Goal: Check status: Check status

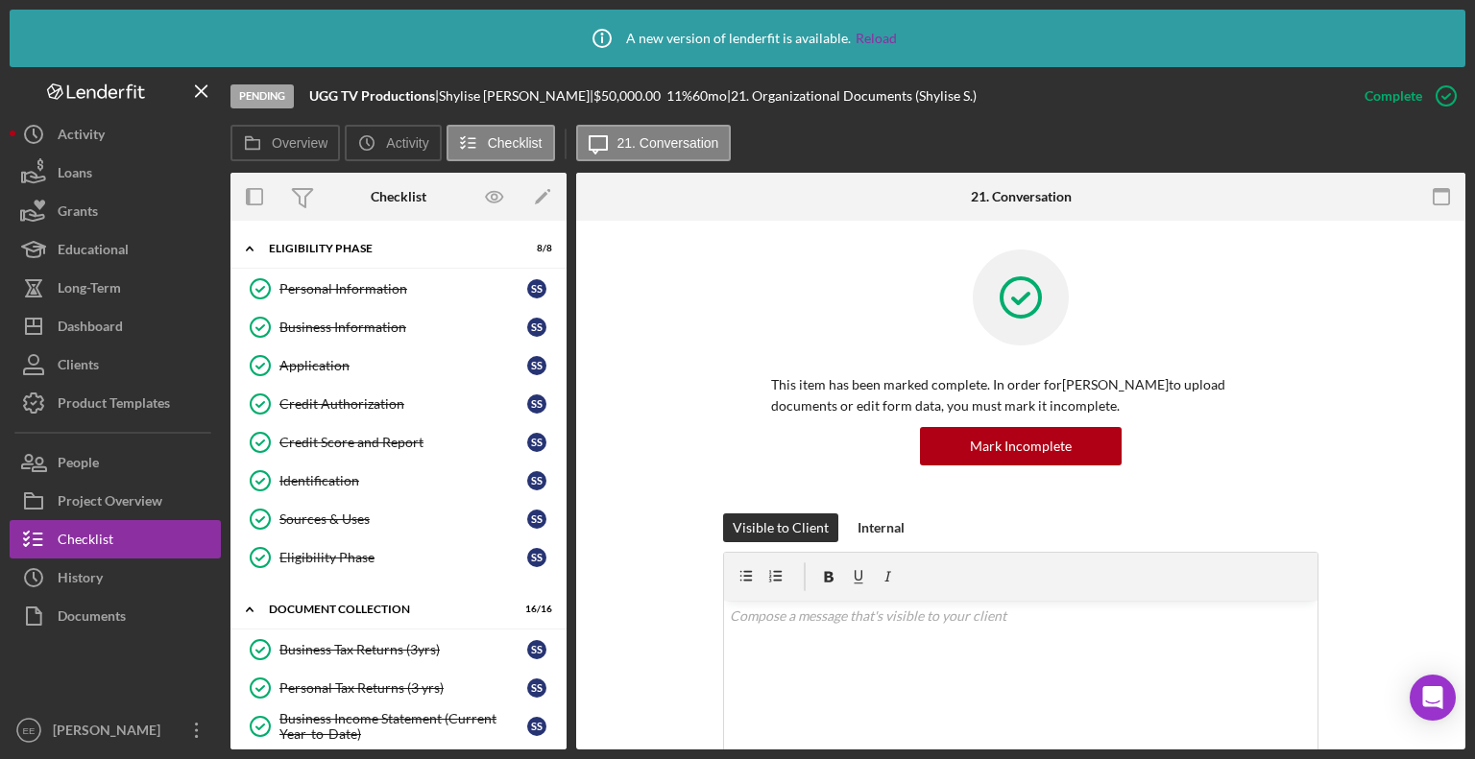
scroll to position [672, 0]
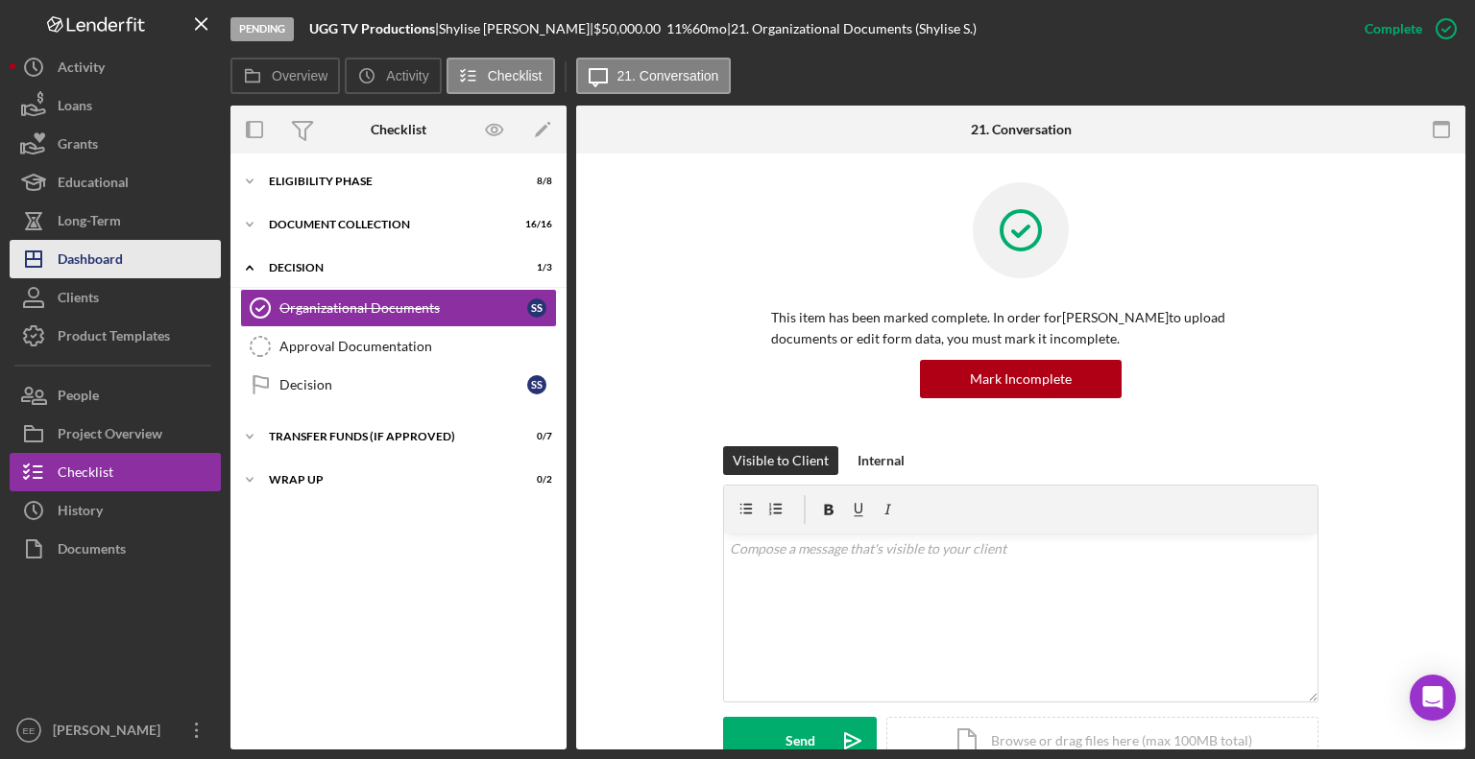
click at [84, 257] on div "Dashboard" at bounding box center [90, 261] width 65 height 43
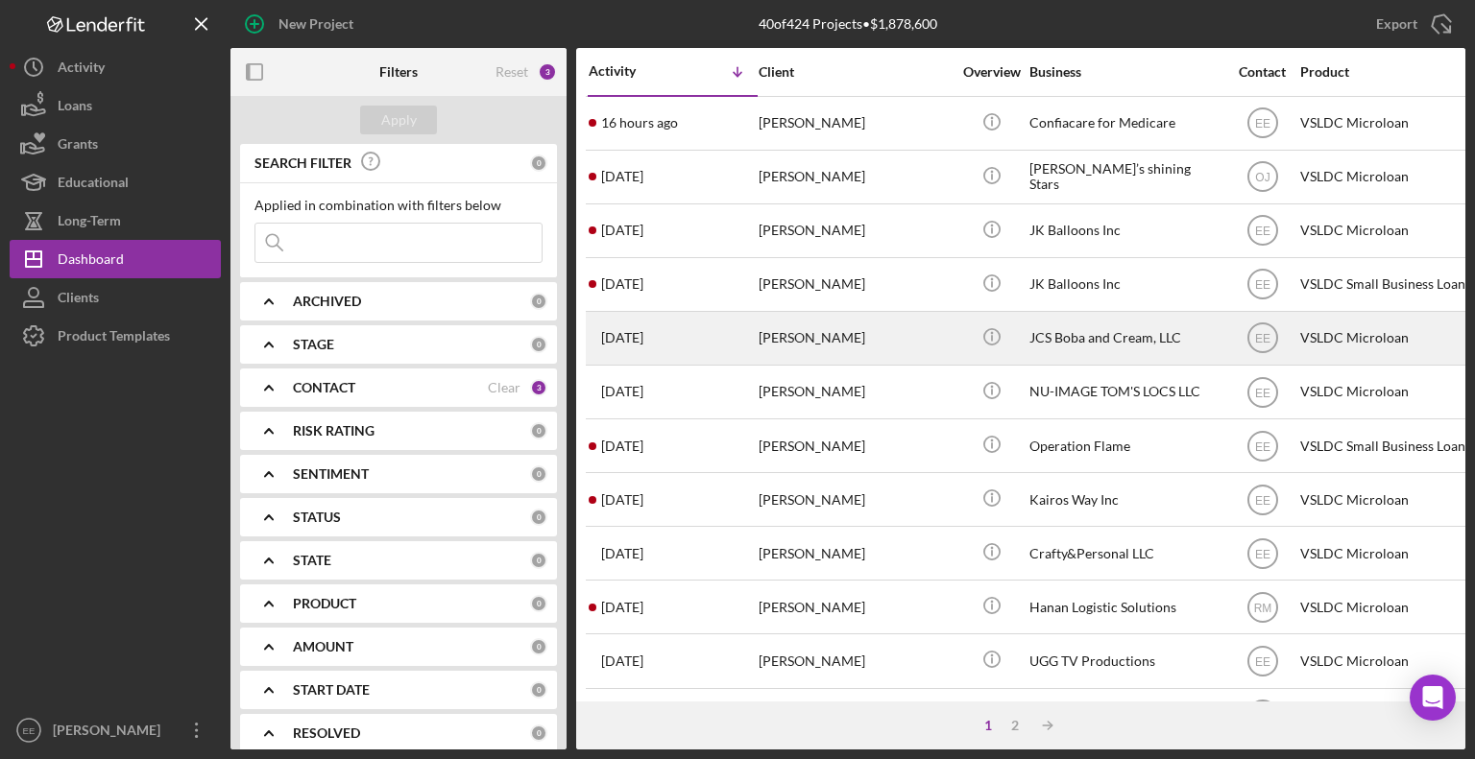
click at [802, 340] on div "[PERSON_NAME]" at bounding box center [854, 338] width 192 height 51
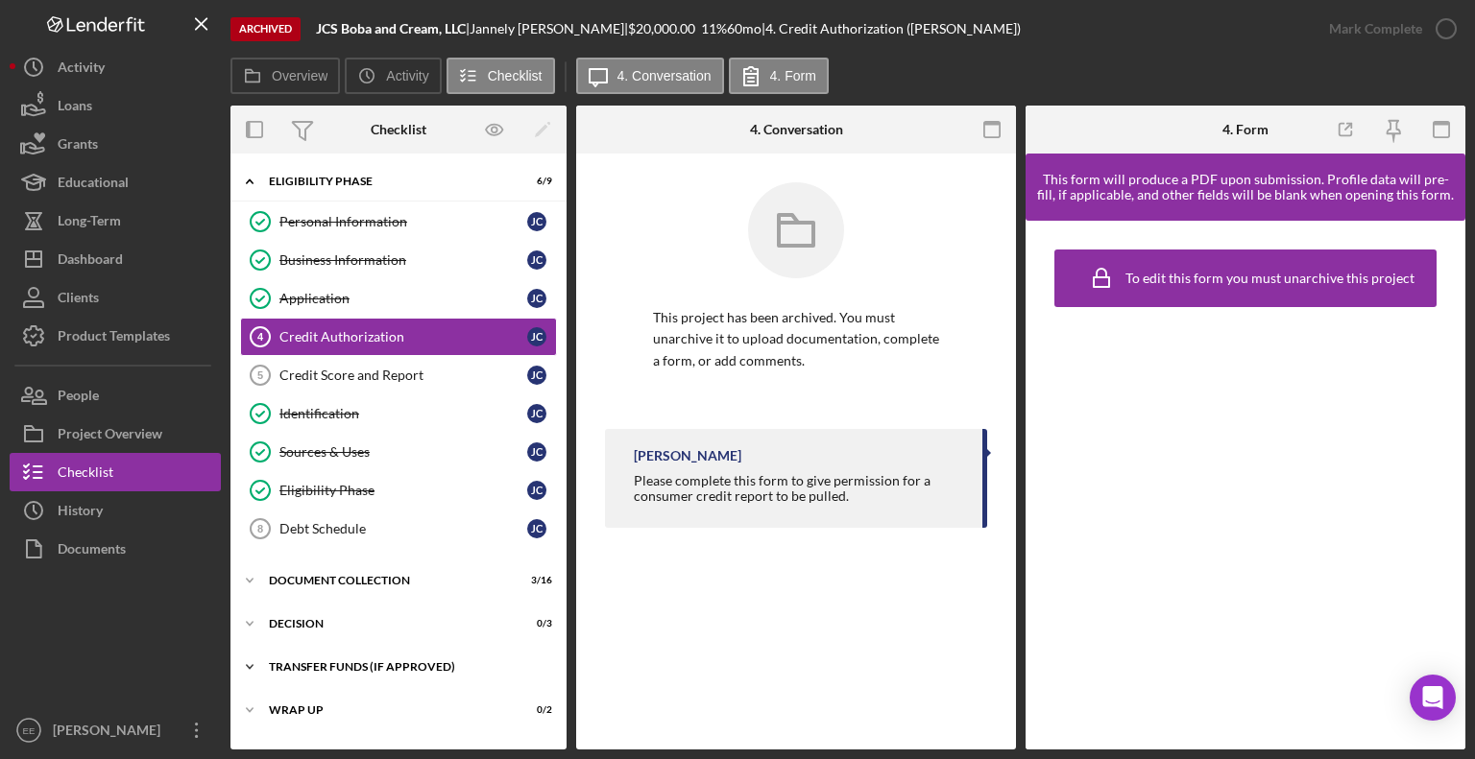
click at [330, 670] on div "Icon/Expander Transfer Funds (If Approved) 6 / 7" at bounding box center [398, 667] width 336 height 38
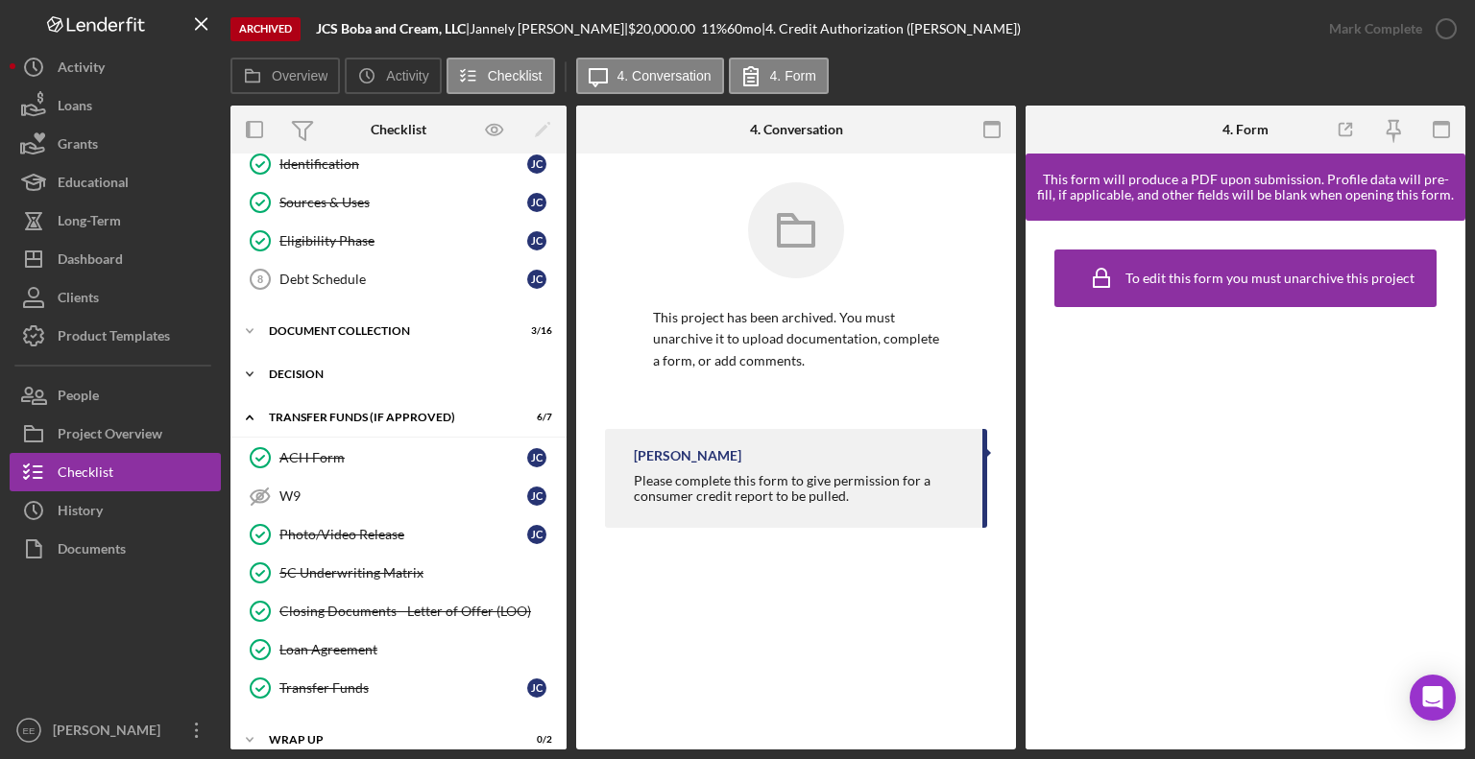
scroll to position [262, 0]
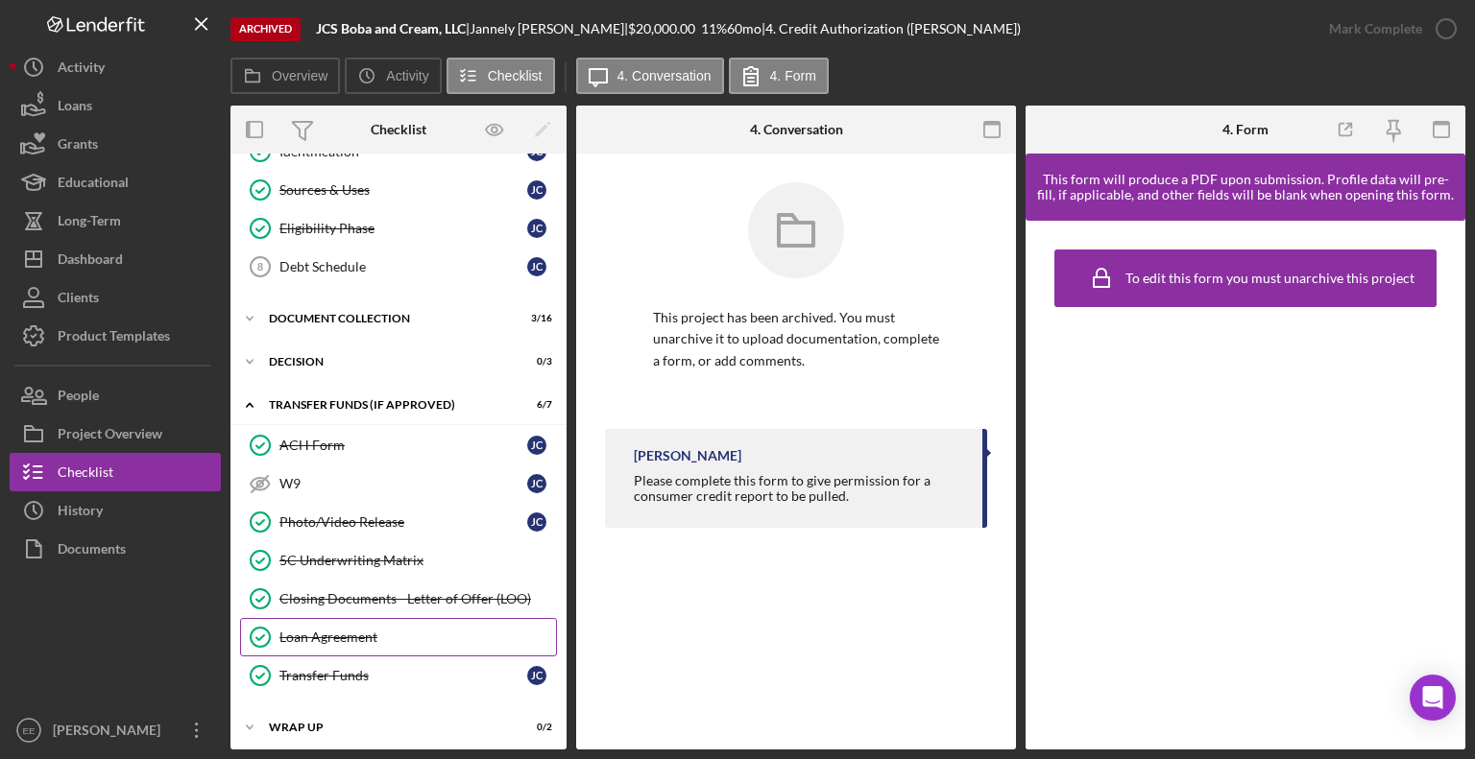
click at [319, 631] on div "Loan Agreement" at bounding box center [417, 637] width 277 height 15
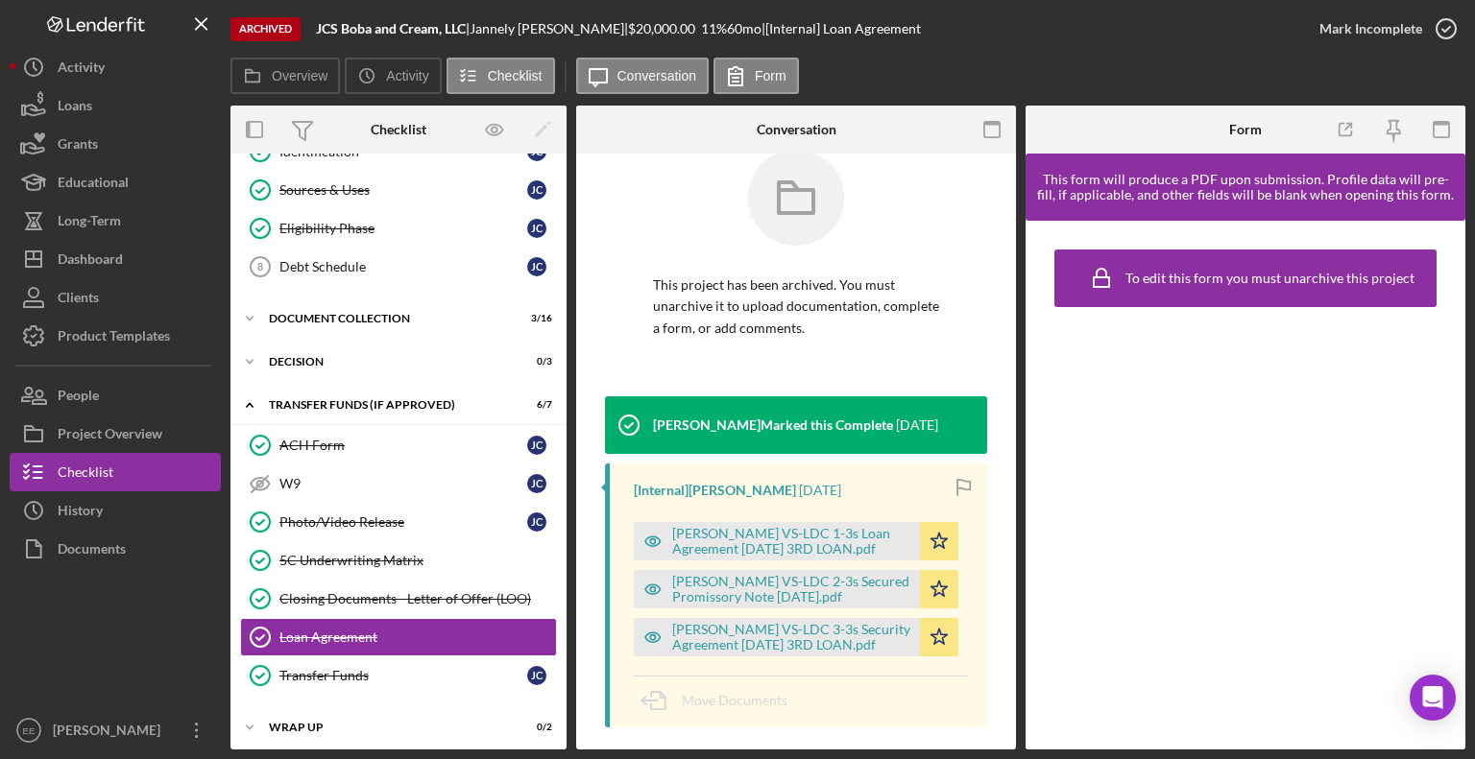
scroll to position [49, 0]
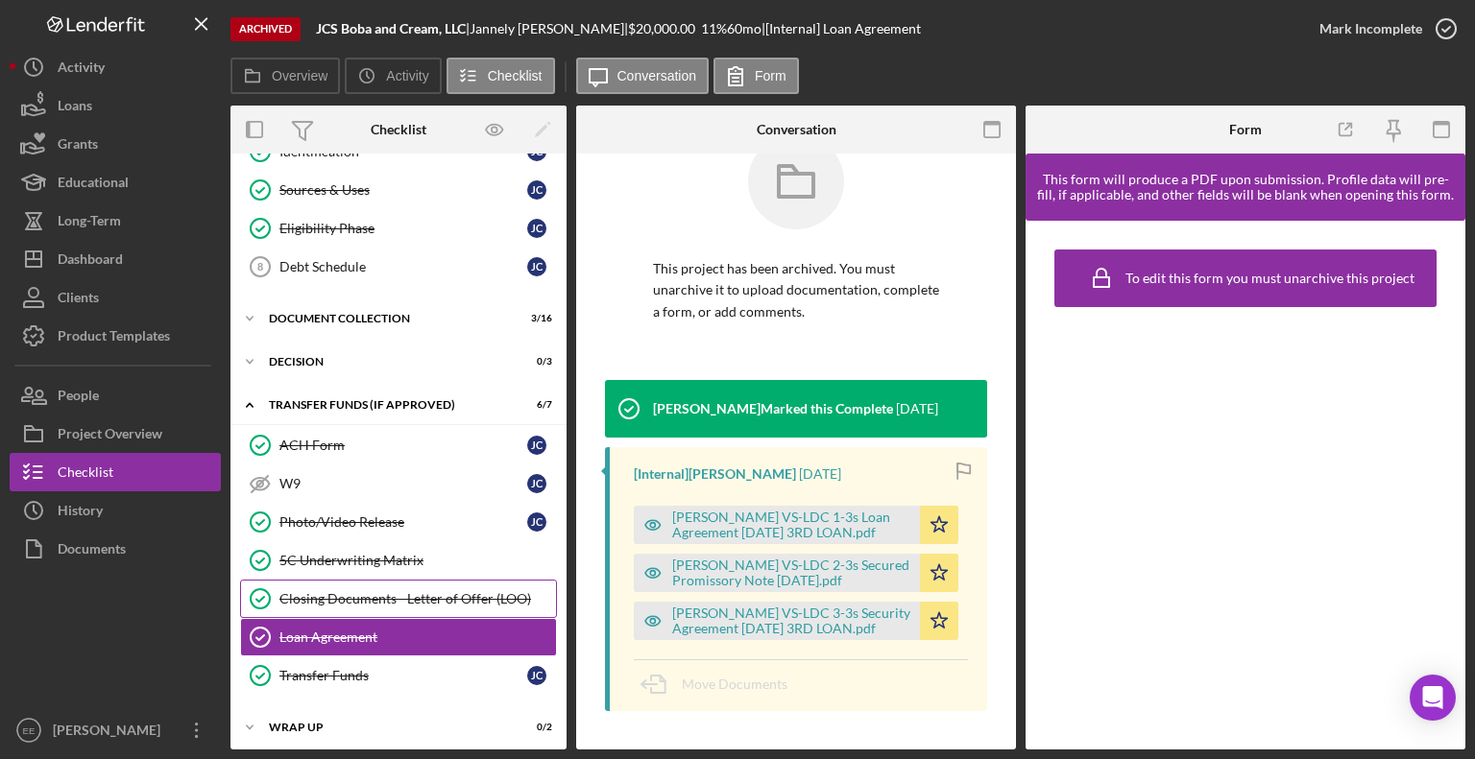
click at [365, 591] on div "Closing Documents - Letter of Offer (LOO)" at bounding box center [417, 598] width 277 height 15
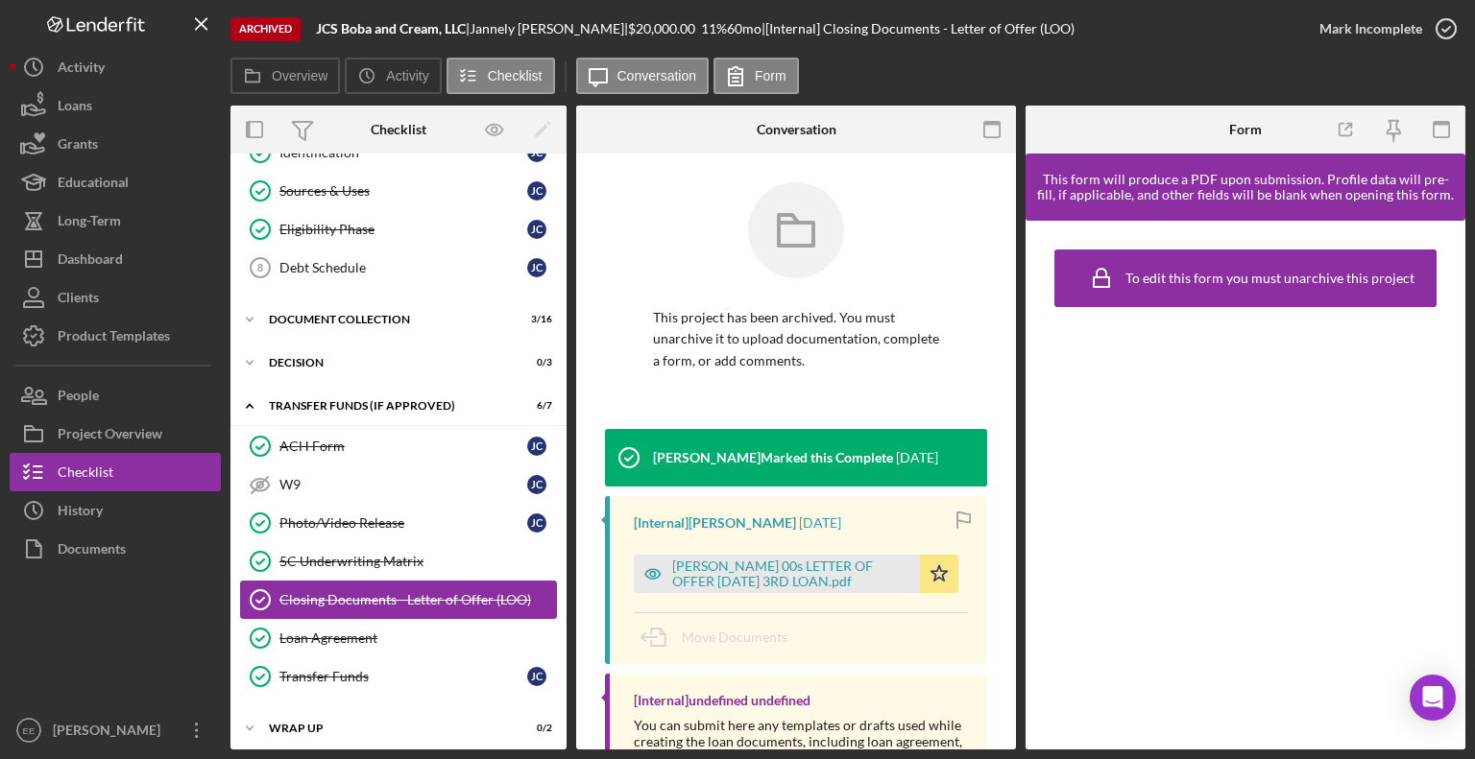
scroll to position [262, 0]
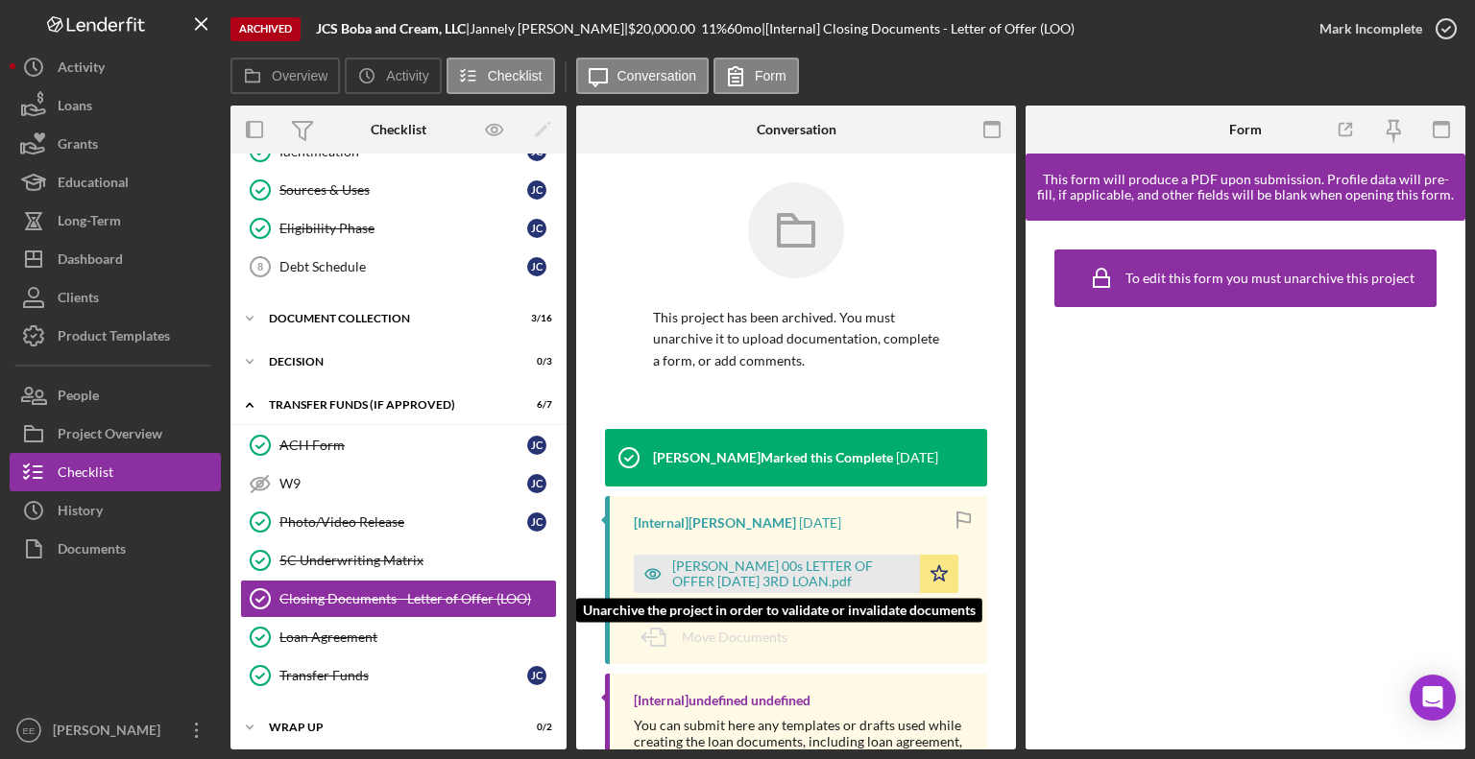
click at [764, 577] on div "[PERSON_NAME] 00s LETTER OF OFFER [DATE] 3RD LOAN.pdf" at bounding box center [791, 574] width 238 height 31
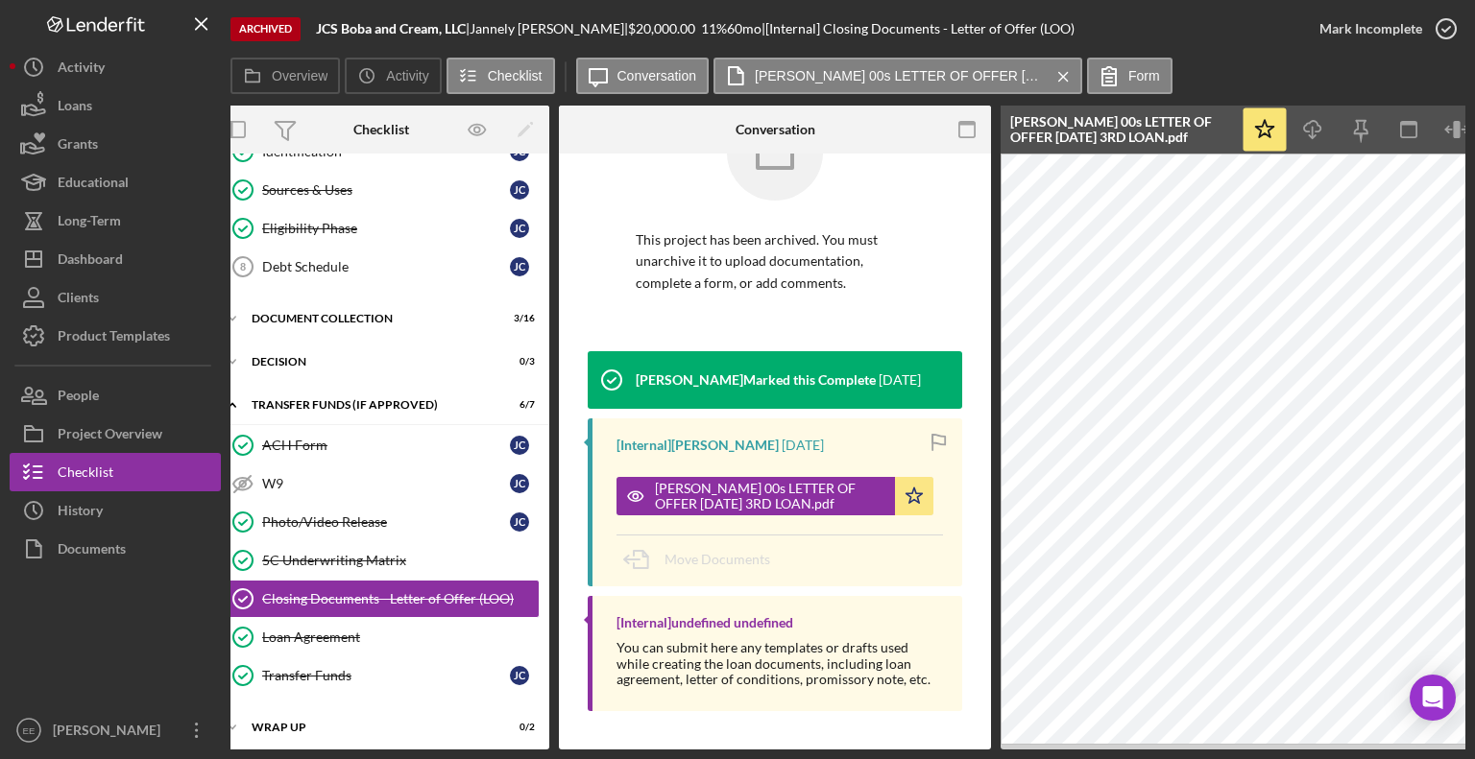
scroll to position [0, 0]
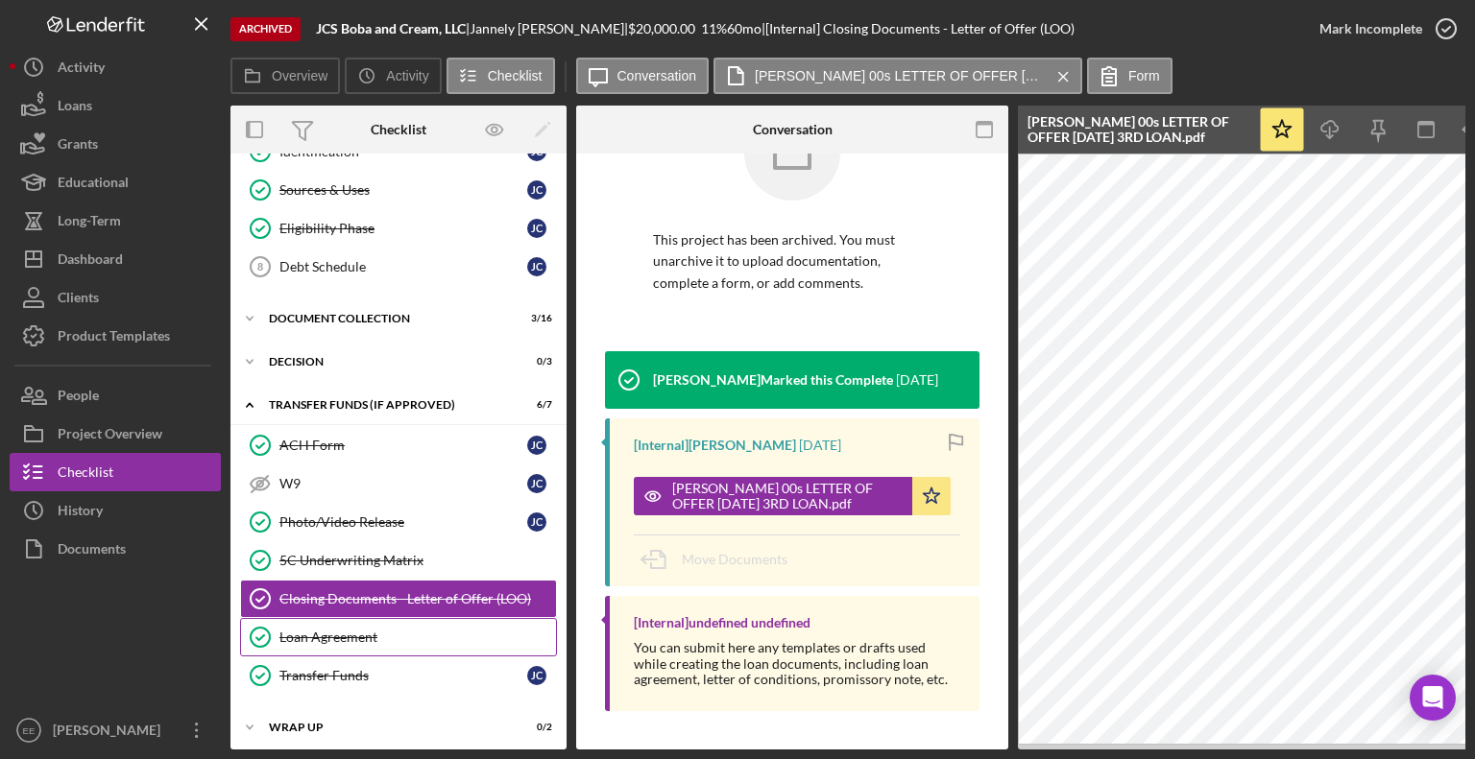
click at [334, 635] on div "Loan Agreement" at bounding box center [417, 637] width 277 height 15
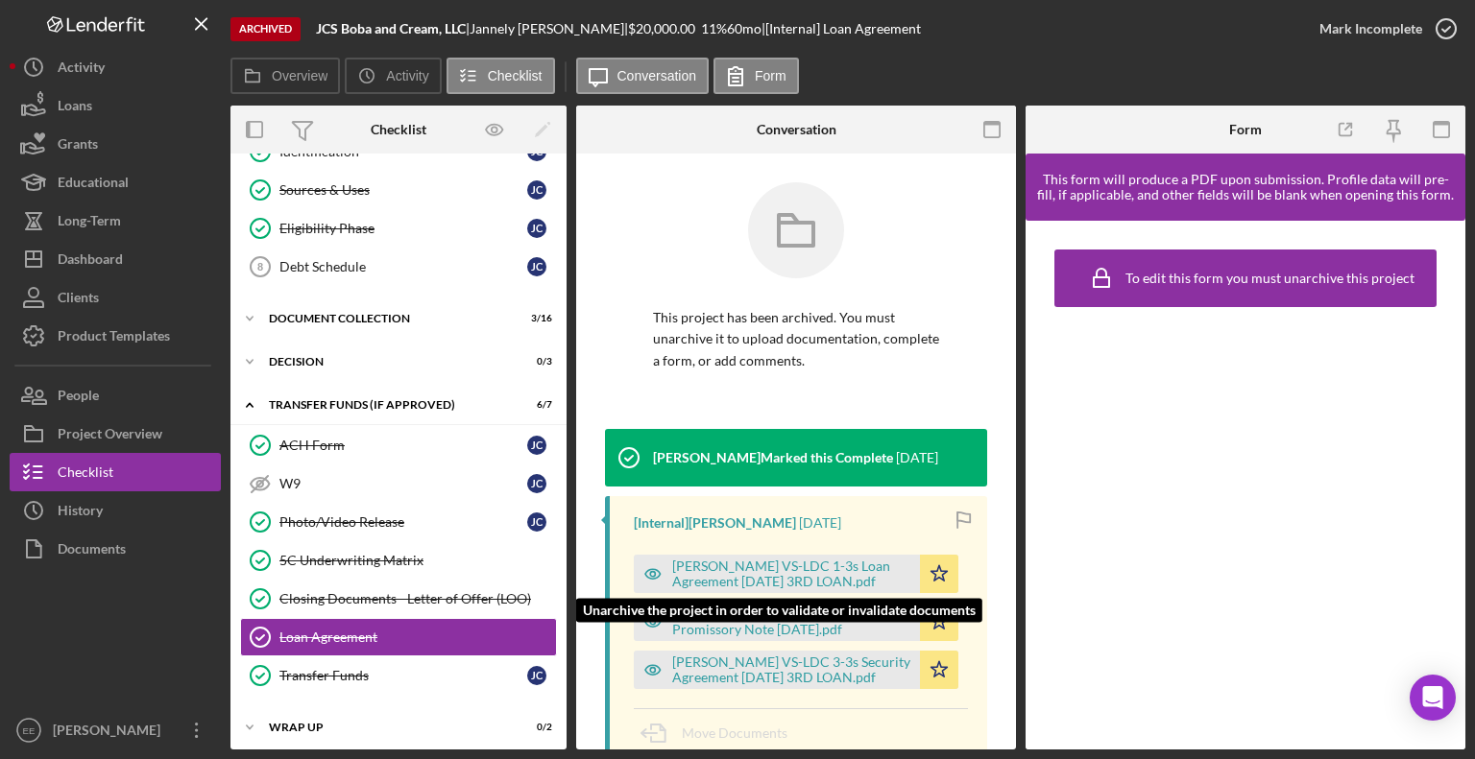
click at [771, 576] on div "[PERSON_NAME] VS-LDC 1-3s Loan Agreement [DATE] 3RD LOAN.pdf" at bounding box center [791, 574] width 238 height 31
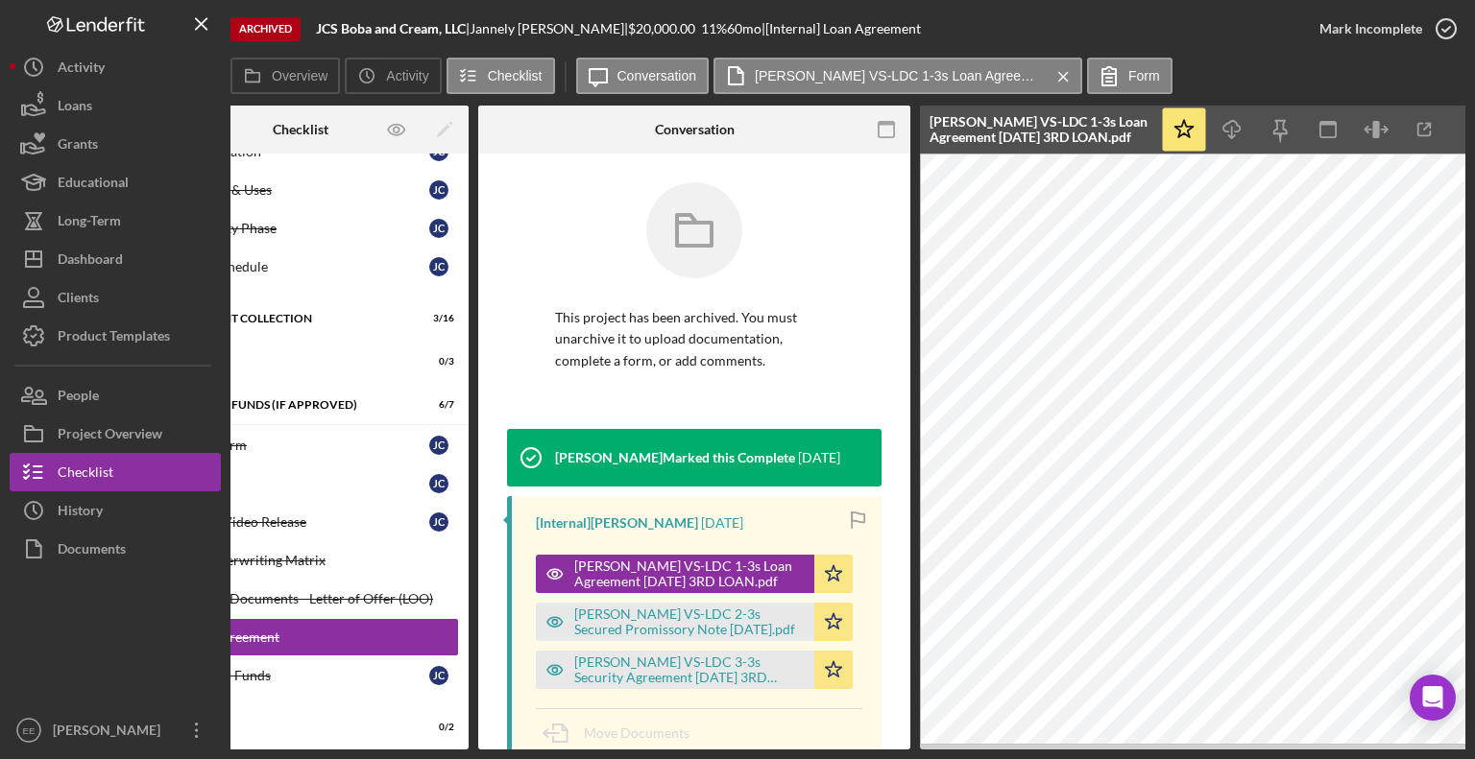
scroll to position [0, 129]
